Goal: Obtain resource: Download file/media

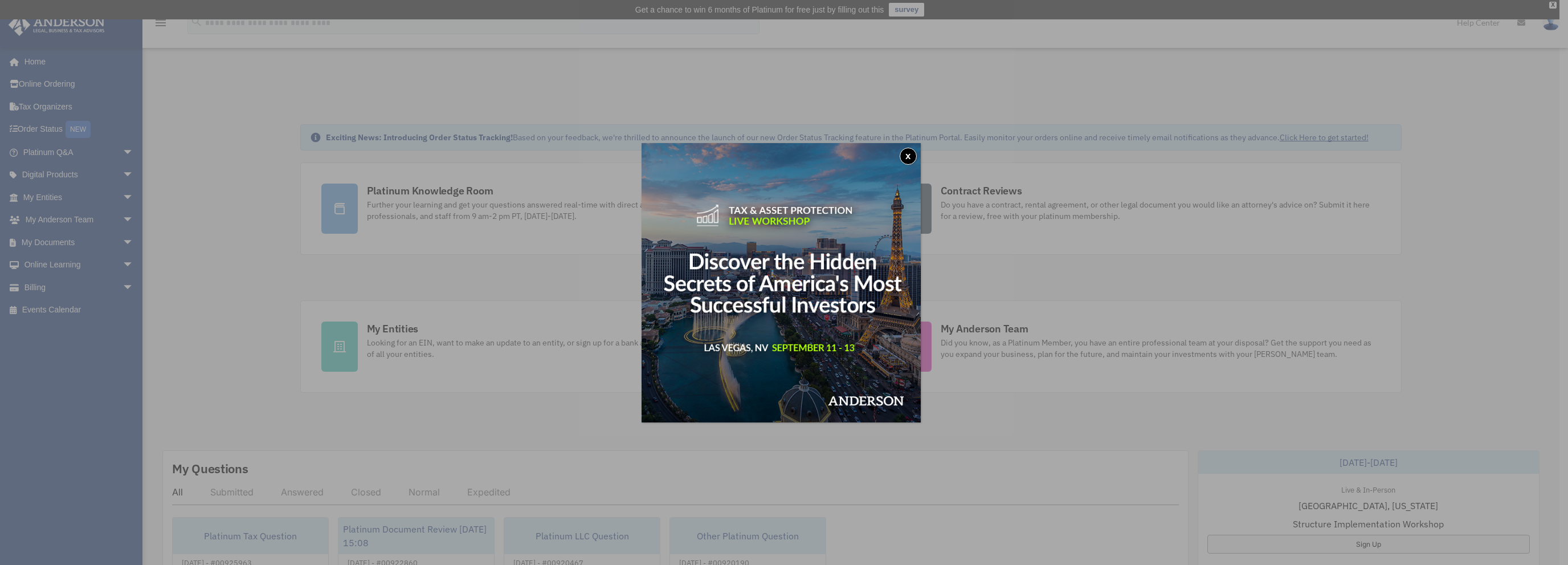
click at [912, 155] on button "x" at bounding box center [908, 156] width 17 height 17
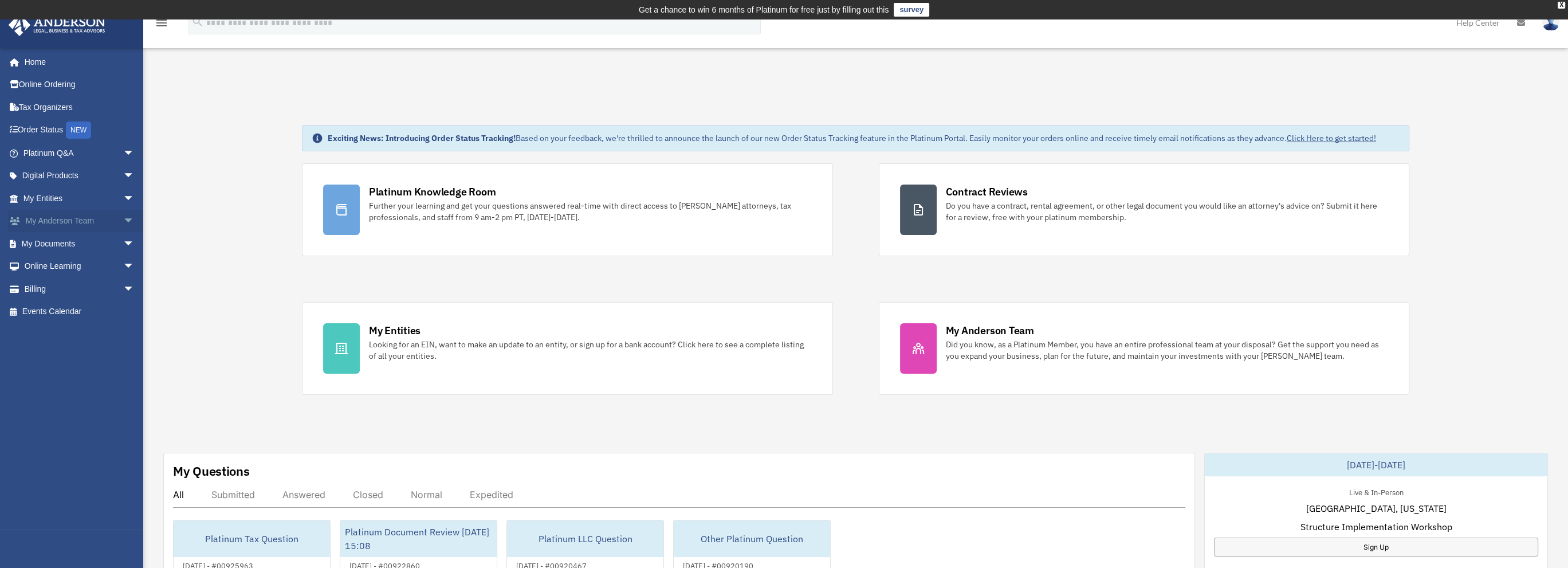
click at [91, 219] on link "My [PERSON_NAME] Team arrow_drop_down" at bounding box center [80, 221] width 144 height 23
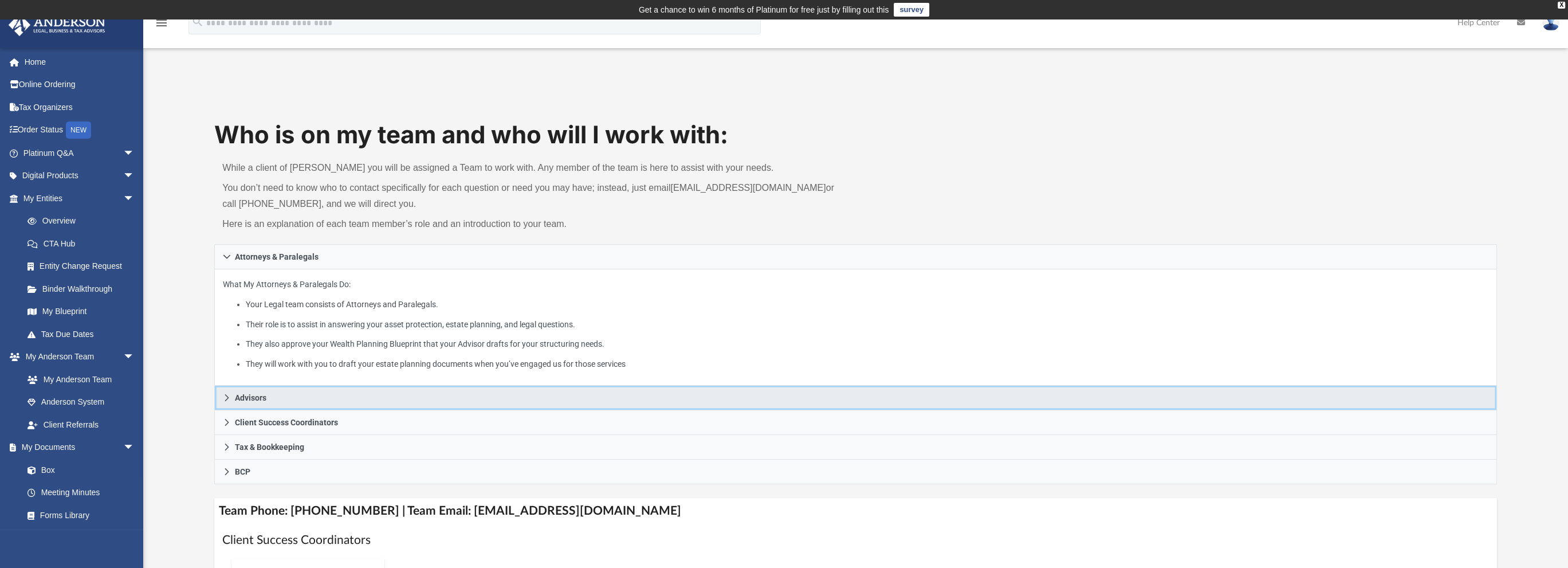
click at [223, 395] on icon at bounding box center [226, 397] width 8 height 8
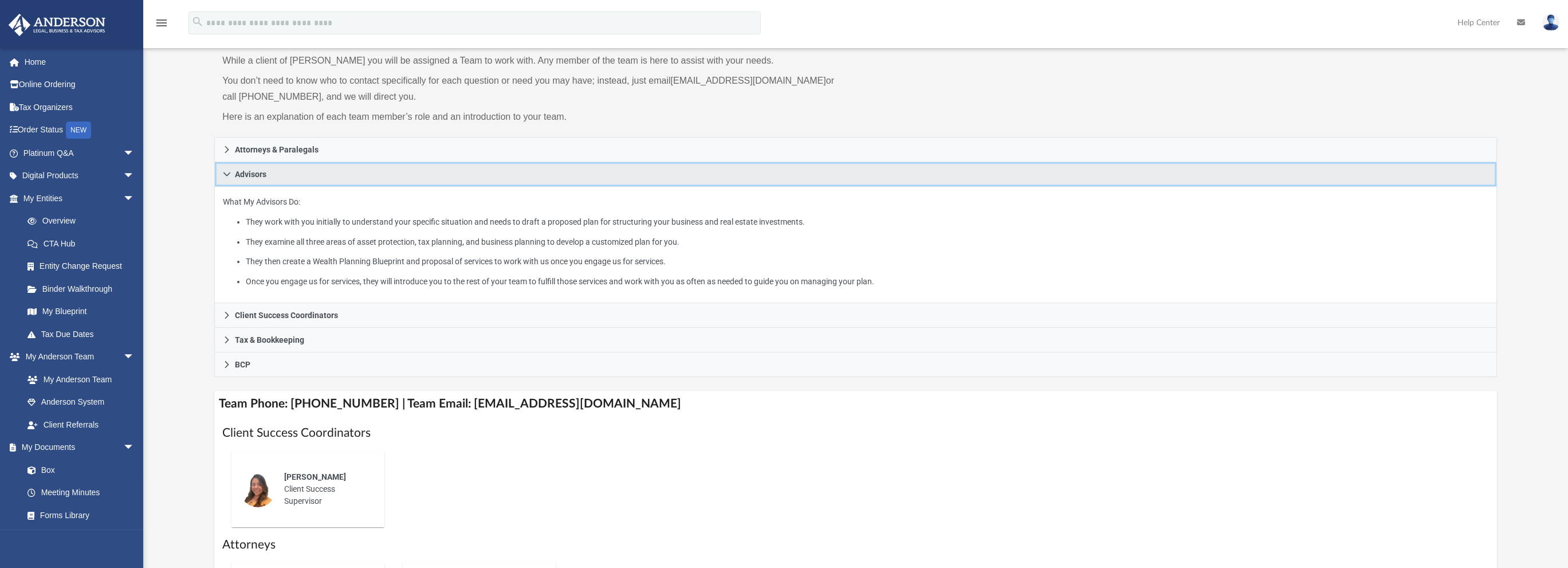
scroll to position [114, 0]
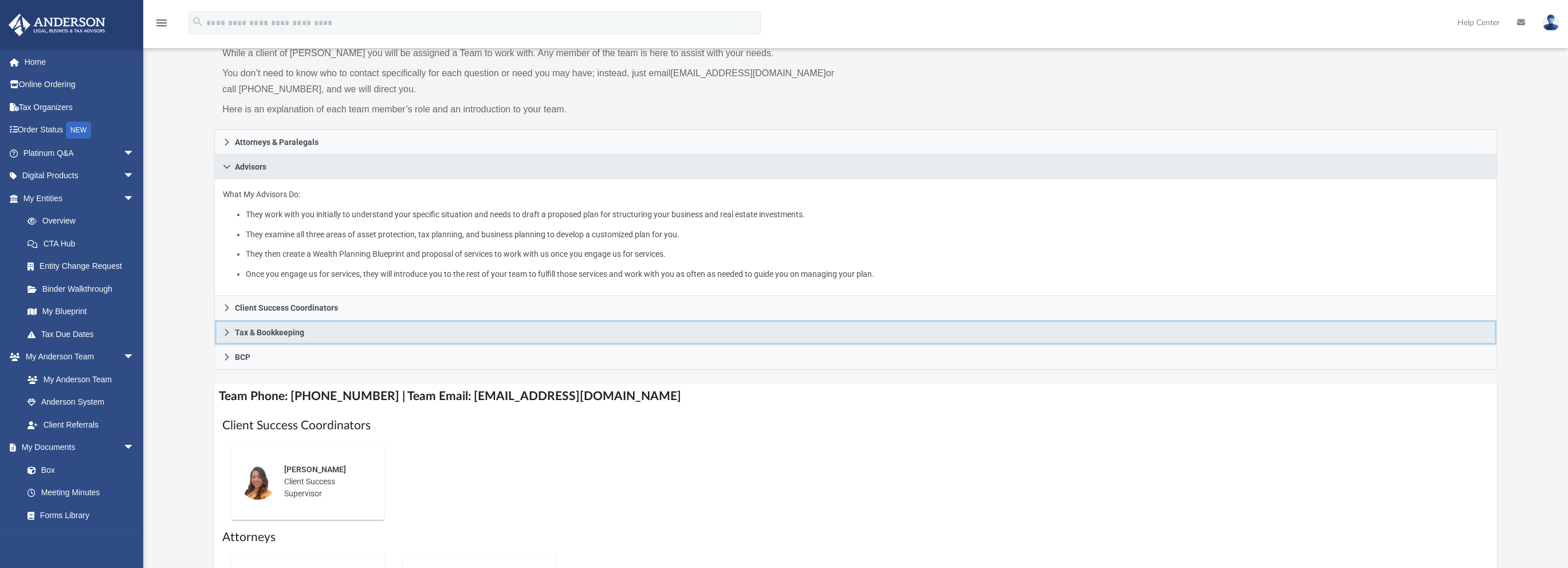
click at [223, 328] on icon at bounding box center [226, 331] width 8 height 8
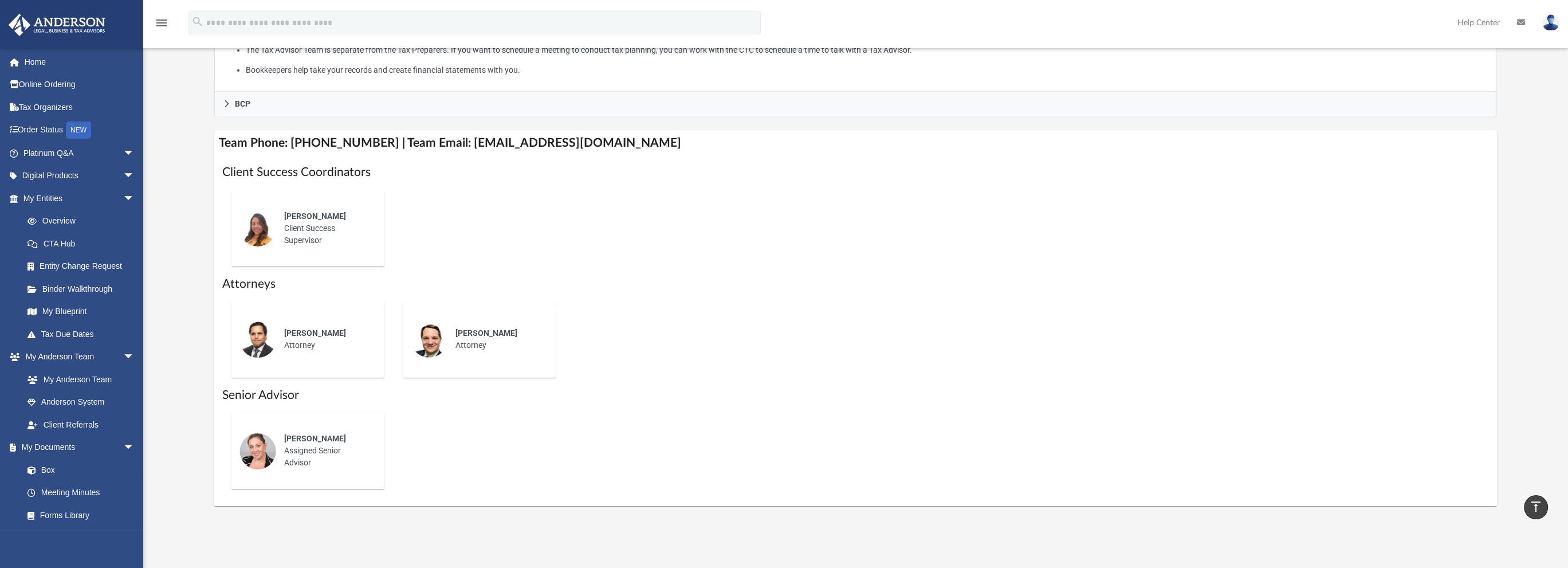
scroll to position [458, 0]
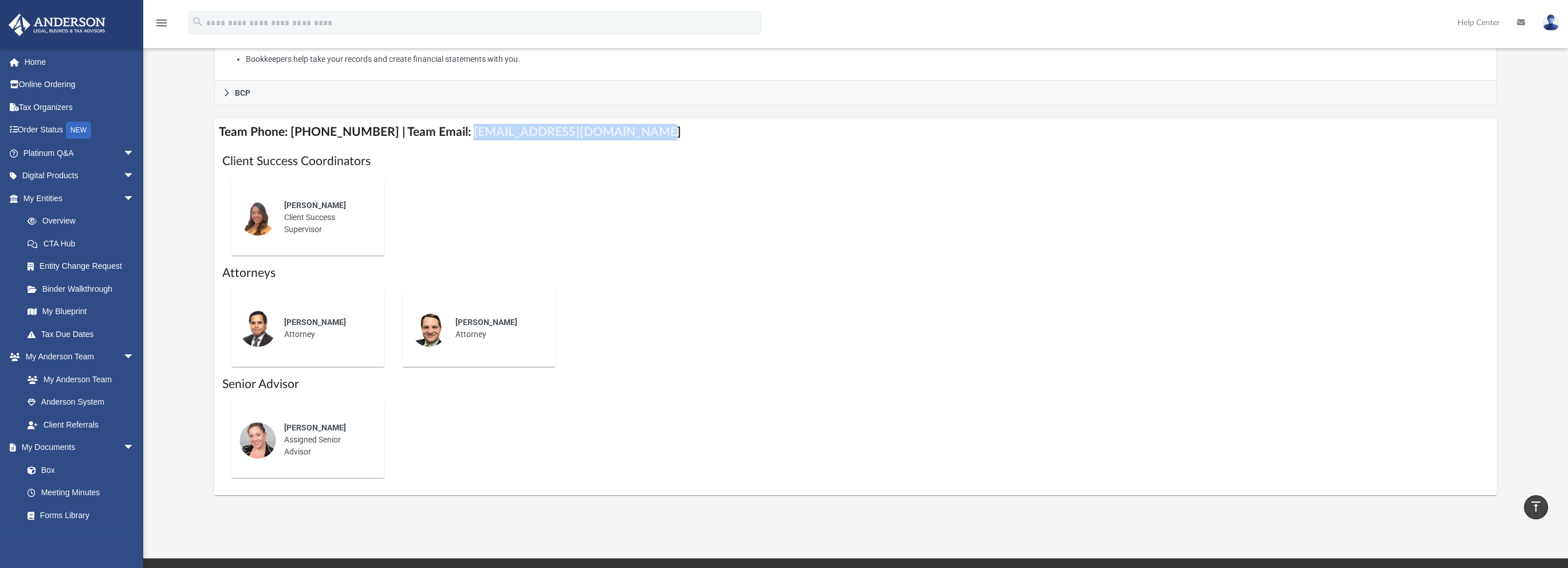
drag, startPoint x: 453, startPoint y: 128, endPoint x: 618, endPoint y: 133, distance: 165.1
click at [618, 133] on h4 "Team Phone: [PHONE_NUMBER] | Team Email: [EMAIL_ADDRESS][DOMAIN_NAME]" at bounding box center [855, 132] width 1282 height 26
copy h4 "[EMAIL_ADDRESS][DOMAIN_NAME]"
click at [1091, 268] on h1 "Attorneys" at bounding box center [856, 273] width 1266 height 17
click at [46, 465] on link "Box" at bounding box center [84, 470] width 136 height 23
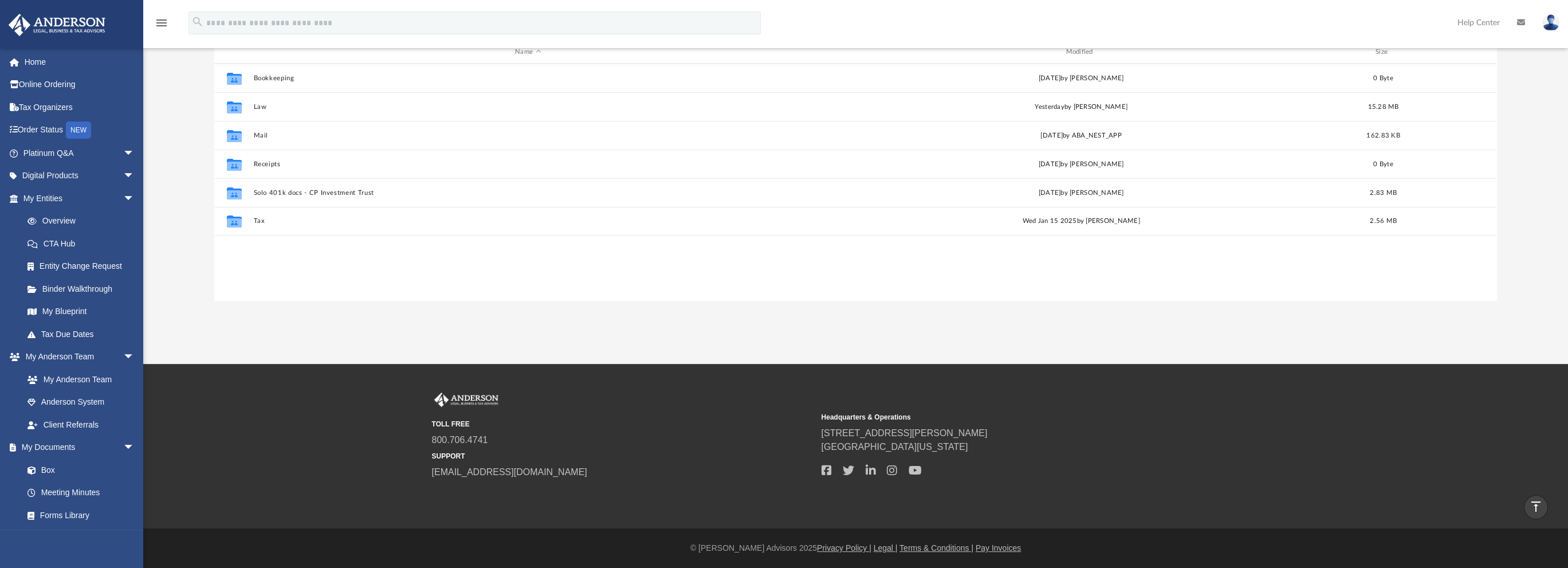
scroll to position [251, 1273]
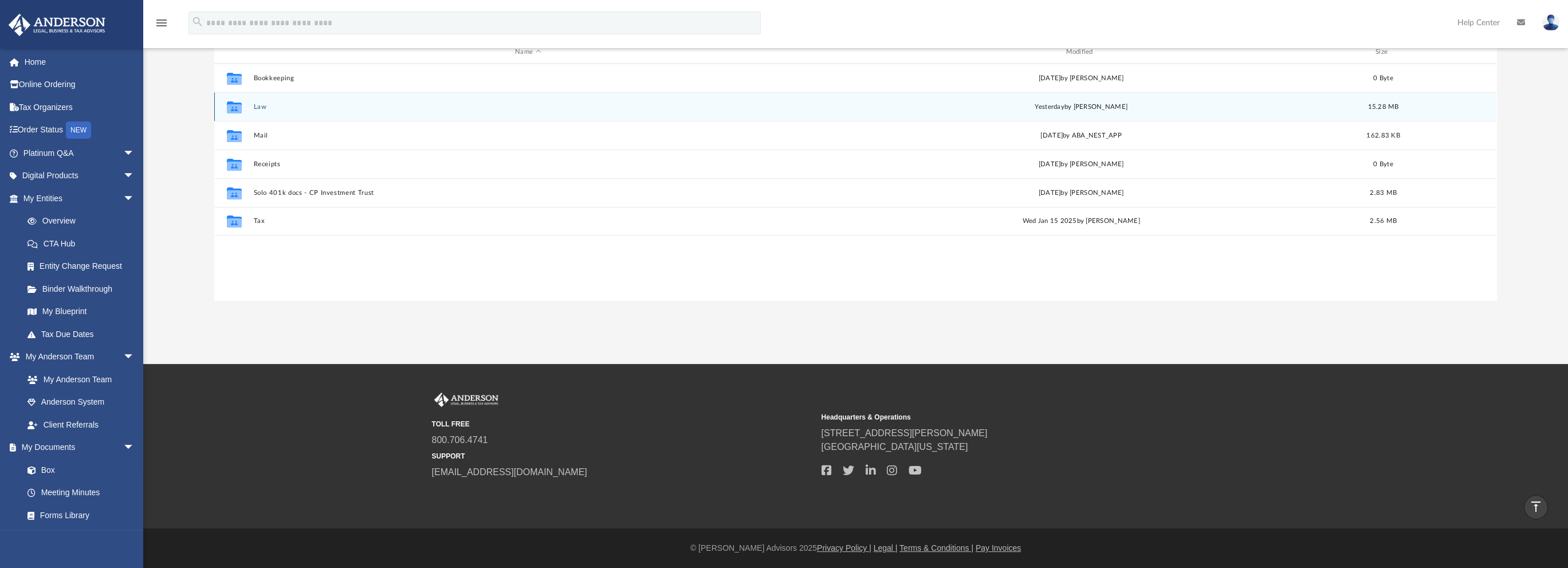
click at [268, 105] on button "Law" at bounding box center [528, 107] width 548 height 8
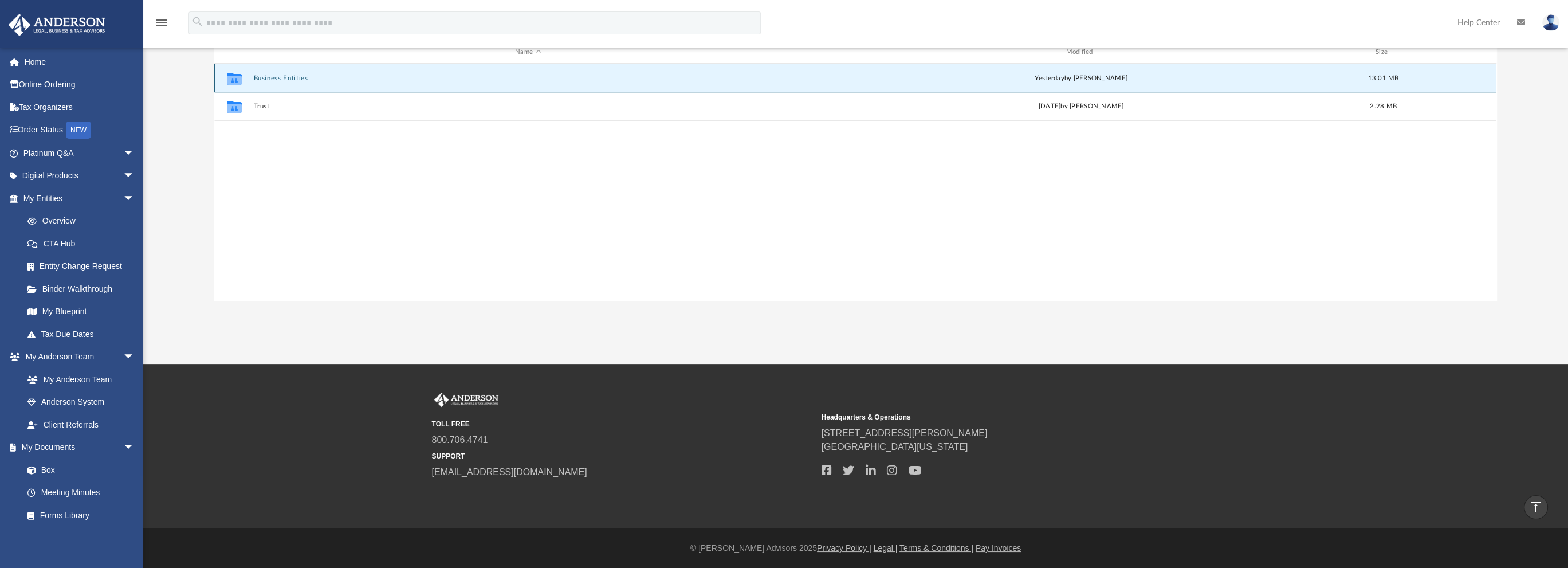
click at [302, 75] on button "Business Entities" at bounding box center [528, 78] width 548 height 8
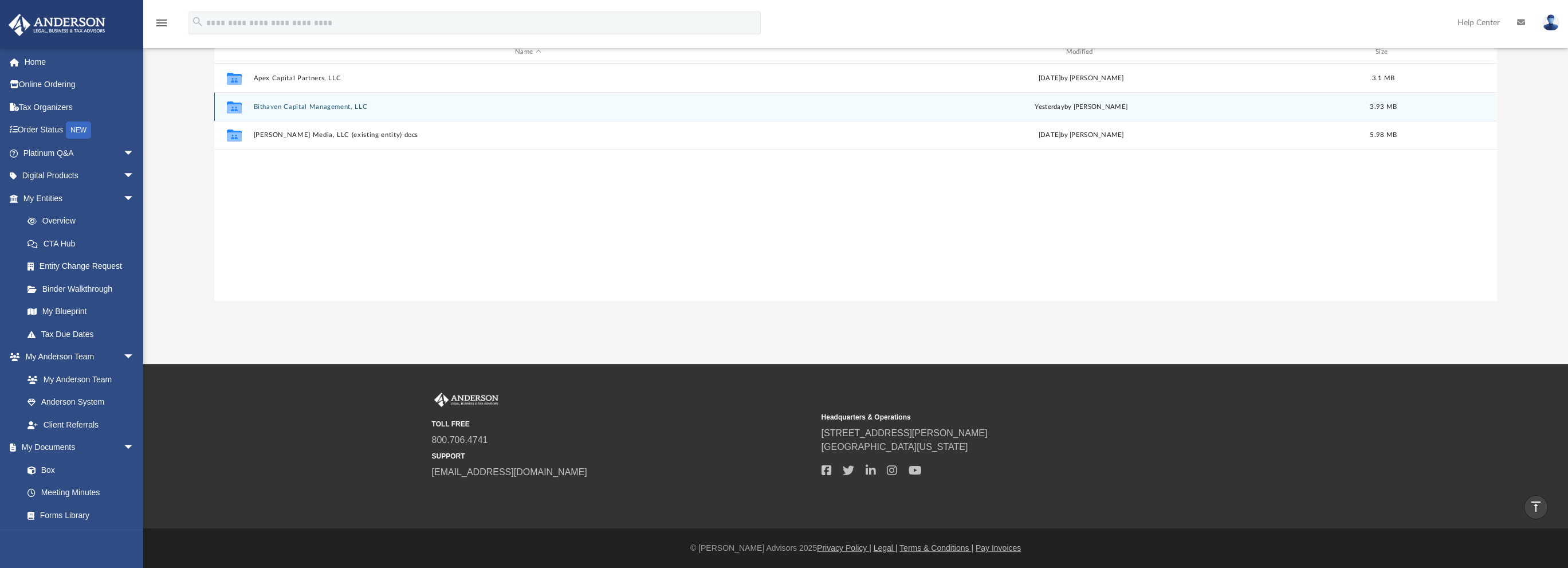
click at [335, 105] on button "Bithaven Capital Management, LLC" at bounding box center [528, 107] width 548 height 8
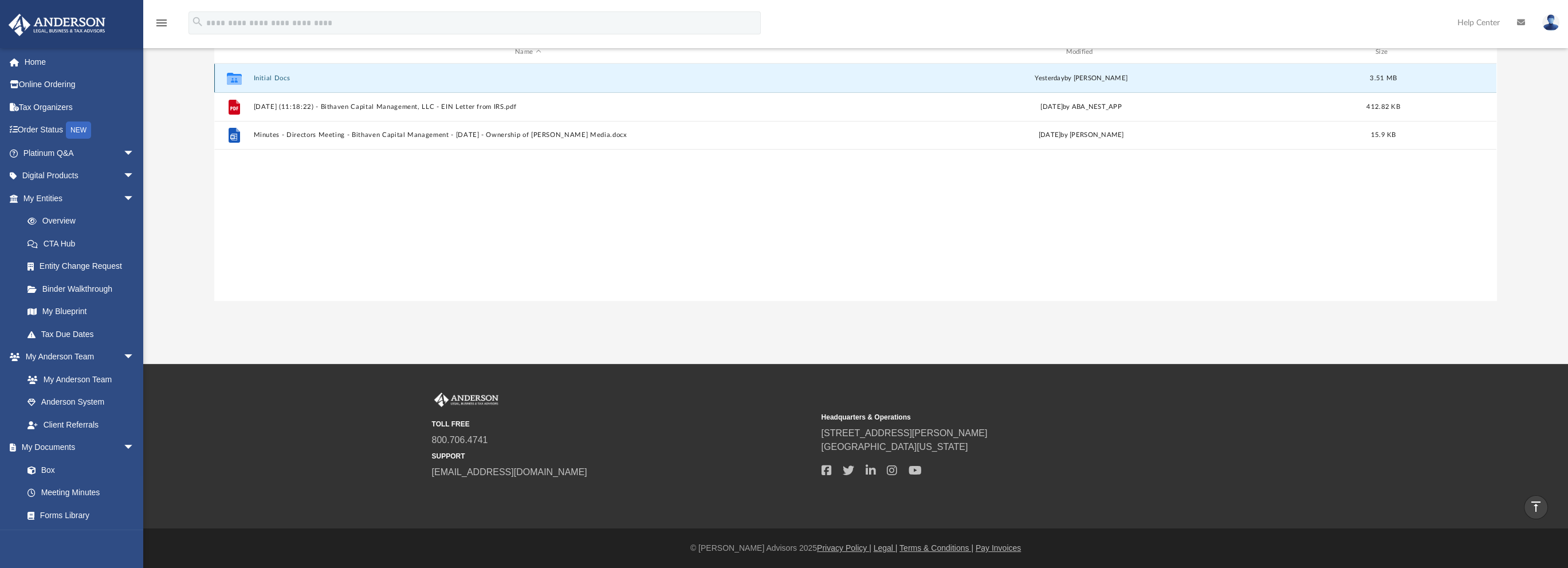
click at [267, 75] on button "Initial Docs" at bounding box center [528, 78] width 548 height 8
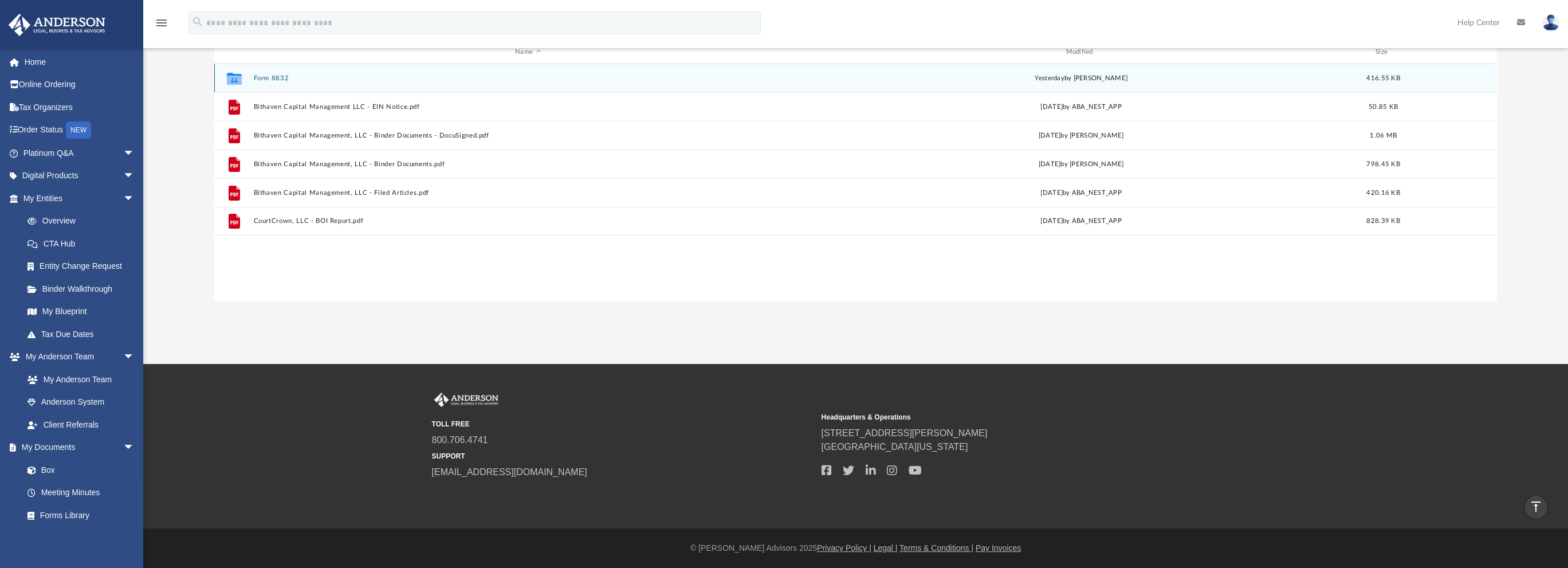
click at [282, 78] on button "Form 8832" at bounding box center [528, 78] width 548 height 8
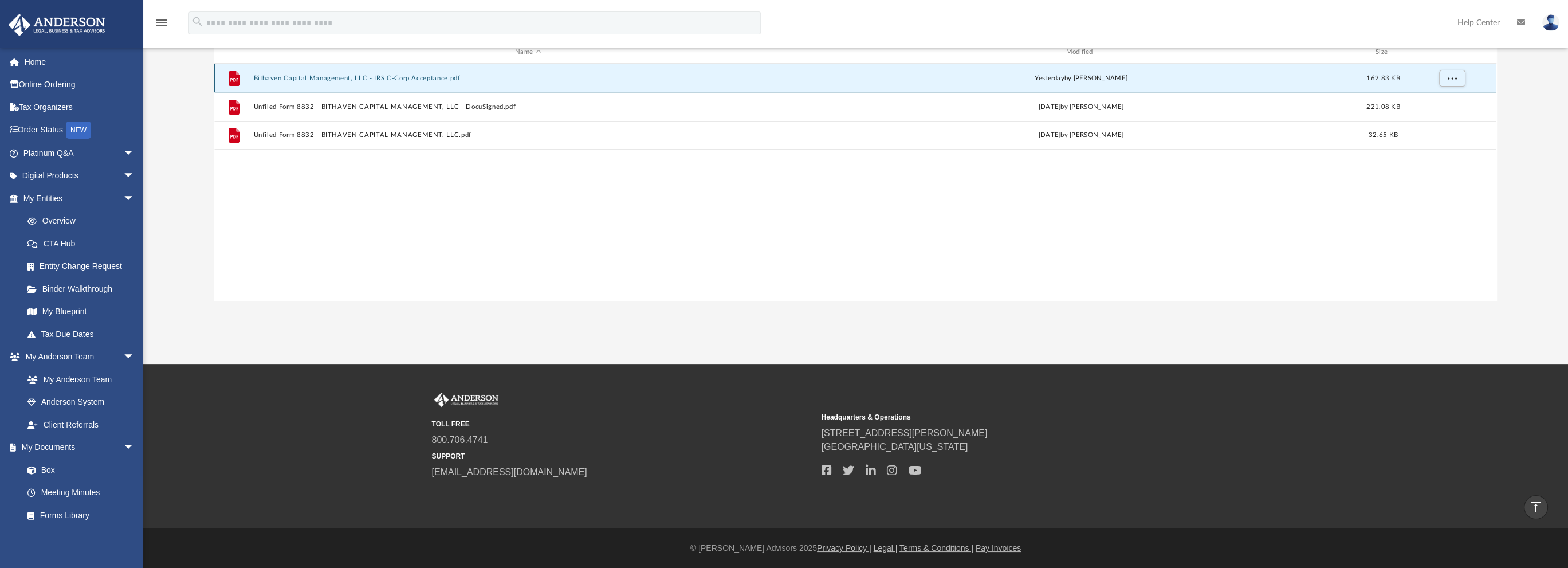
click at [324, 77] on button "Bithaven Capital Management, LLC - IRS C-Corp Acceptance.pdf" at bounding box center [528, 78] width 548 height 8
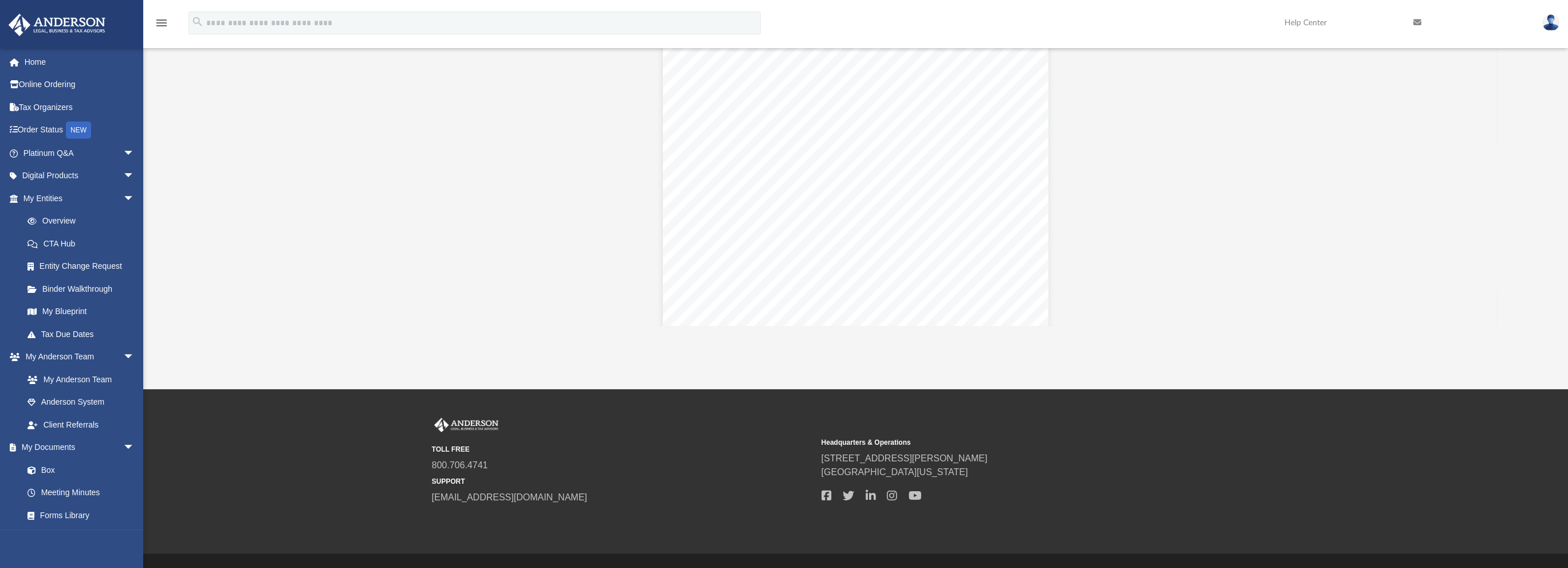
scroll to position [0, 0]
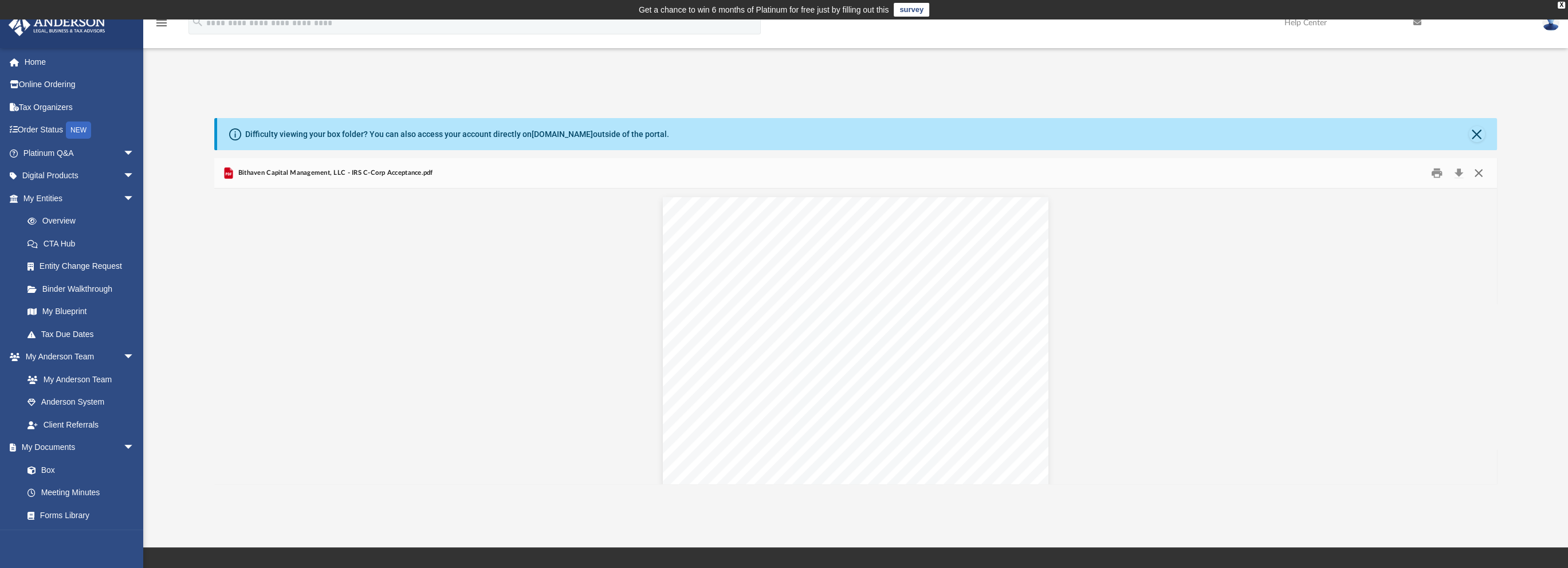
click at [1481, 176] on button "Close" at bounding box center [1479, 173] width 21 height 17
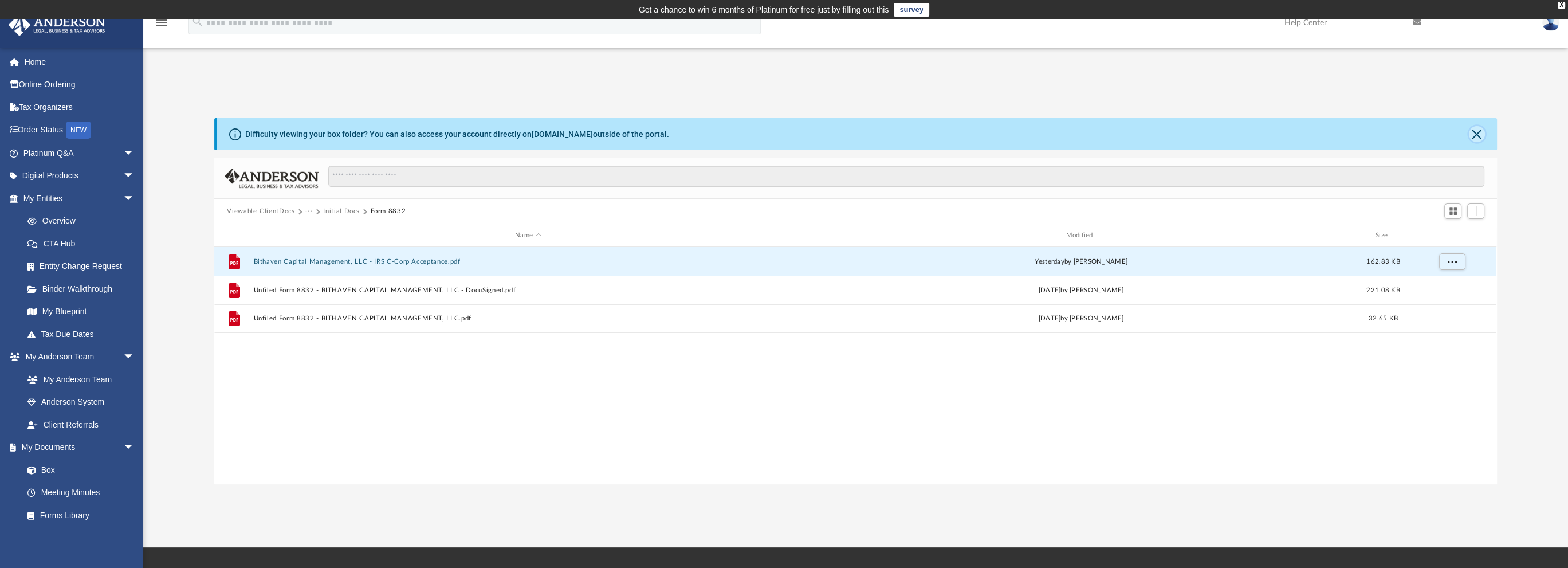
click at [1477, 133] on button "Close" at bounding box center [1477, 134] width 16 height 16
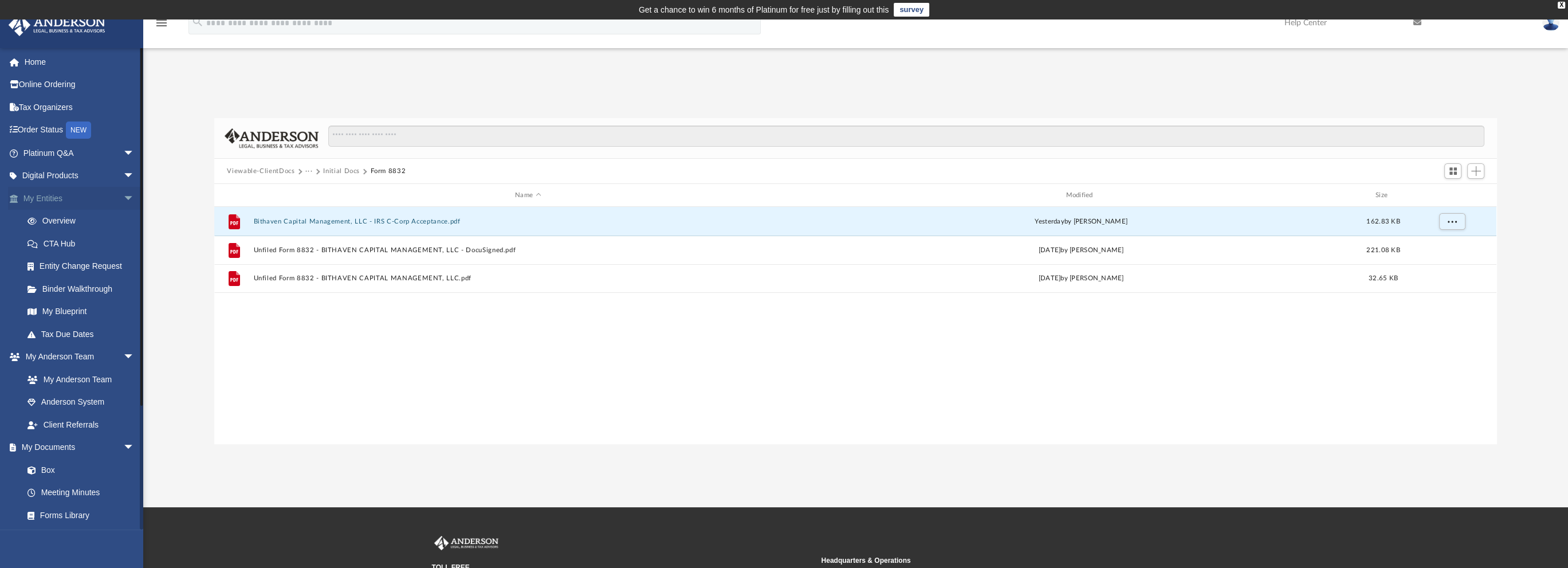
click at [124, 197] on span "arrow_drop_down" at bounding box center [135, 199] width 23 height 24
click at [124, 215] on span "arrow_drop_down" at bounding box center [135, 221] width 23 height 24
click at [124, 241] on span "arrow_drop_down" at bounding box center [135, 244] width 23 height 24
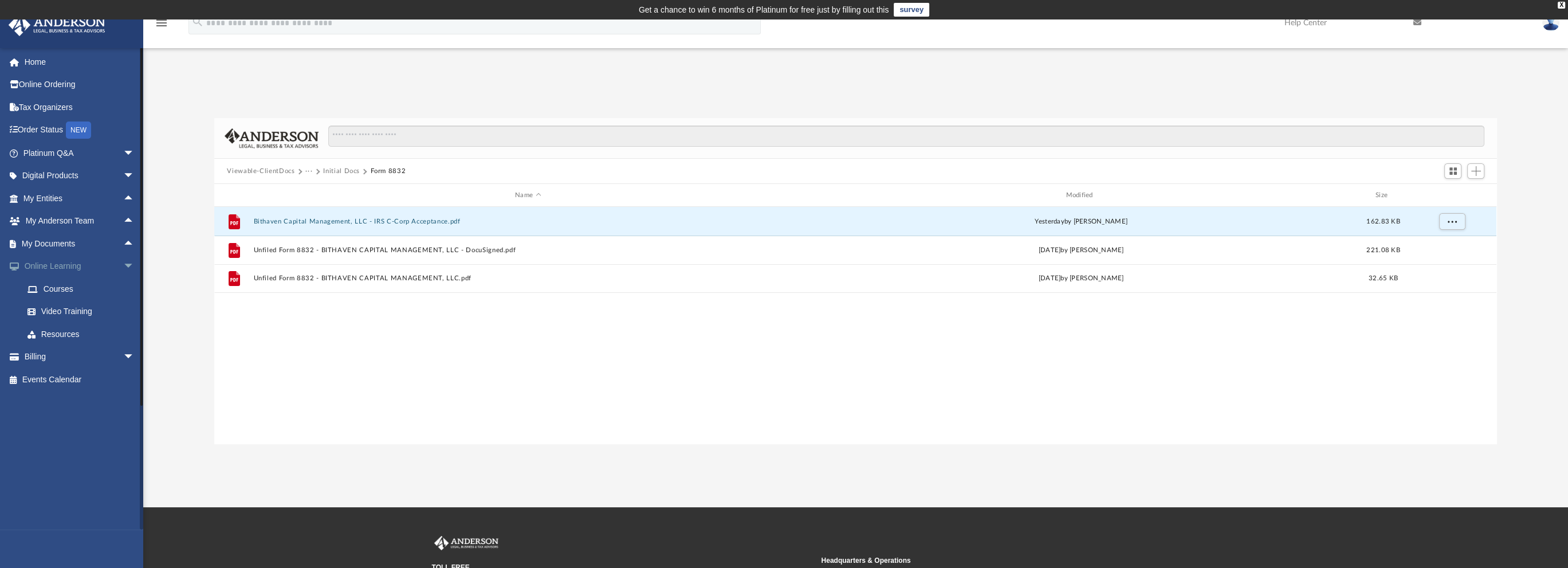
click at [124, 264] on span "arrow_drop_down" at bounding box center [135, 267] width 23 height 24
click at [50, 130] on link "Order Status NEW" at bounding box center [80, 130] width 144 height 24
